Goal: Information Seeking & Learning: Understand process/instructions

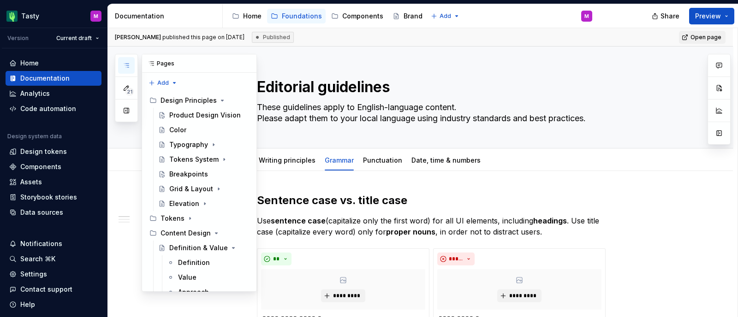
click at [129, 65] on icon "button" at bounding box center [126, 65] width 7 height 7
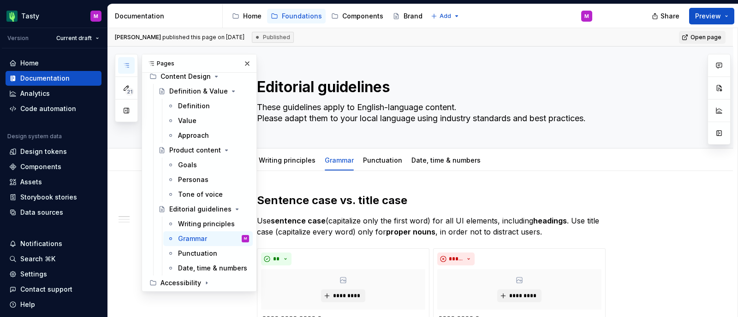
scroll to position [172, 0]
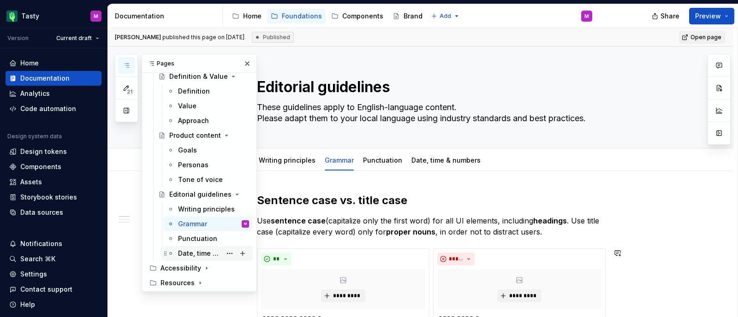
click at [202, 253] on div "Date, time & numbers" at bounding box center [199, 253] width 43 height 9
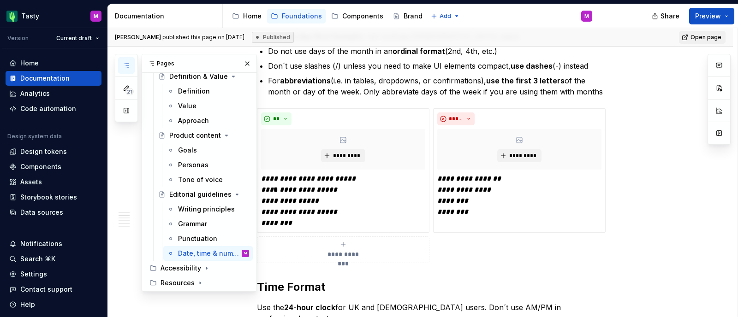
scroll to position [279, 0]
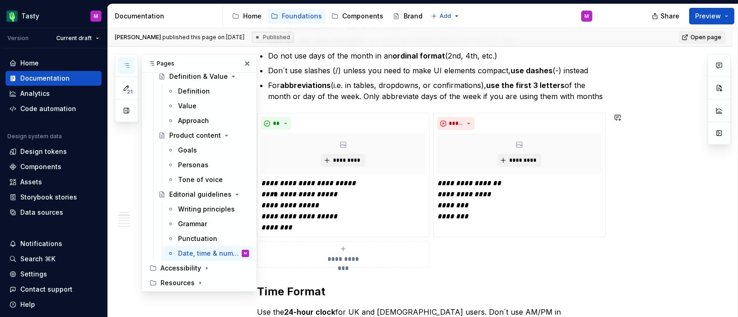
click at [242, 65] on button "button" at bounding box center [247, 63] width 13 height 13
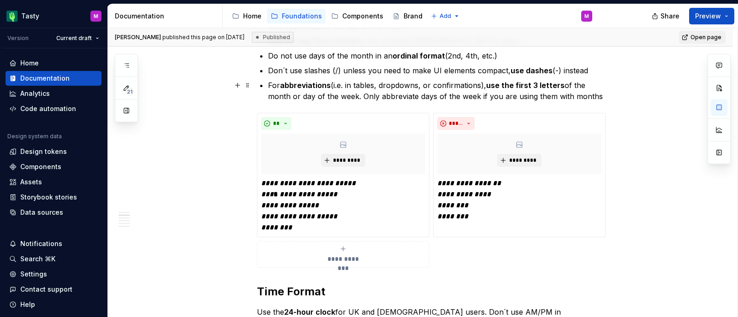
click at [512, 91] on p "For abbreviations (i.e. in tables, dropdowns, or confirmations), use the first …" at bounding box center [436, 91] width 337 height 22
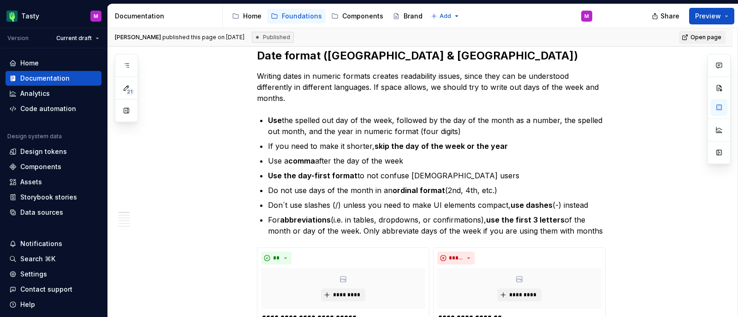
scroll to position [146, 0]
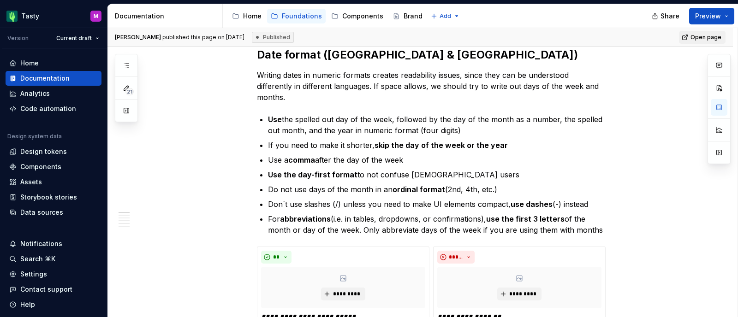
type textarea "*"
